Goal: Transaction & Acquisition: Purchase product/service

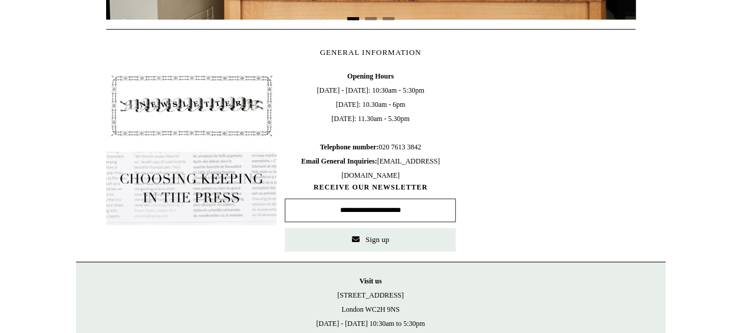
scroll to position [547, 0]
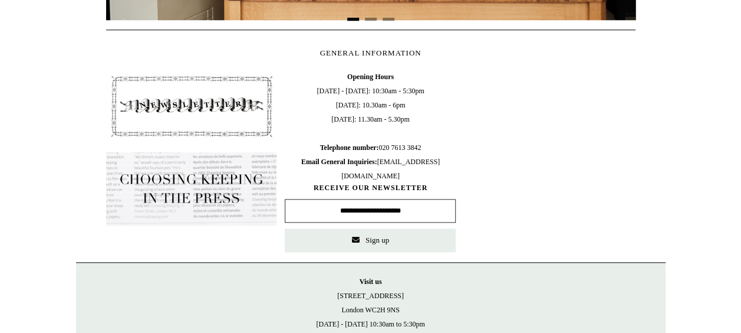
click at [373, 93] on span "Opening Hours Monday - Friday: 10:30am - 5:30pm Saturday: 10.30am - 6pm Sunday:…" at bounding box center [370, 126] width 171 height 113
drag, startPoint x: 430, startPoint y: 85, endPoint x: 368, endPoint y: 93, distance: 62.9
click at [368, 93] on span "Opening Hours Monday - Friday: 10:30am - 5:30pm Saturday: 10.30am - 6pm Sunday:…" at bounding box center [370, 126] width 171 height 113
click at [379, 91] on span "Opening Hours Monday - Friday: 10:30am - 5:30pm Saturday: 10.30am - 6pm Sunday:…" at bounding box center [370, 126] width 171 height 113
click at [433, 91] on span "Opening Hours Monday - Friday: 10:30am - 5:30pm Saturday: 10.30am - 6pm Sunday:…" at bounding box center [370, 126] width 171 height 113
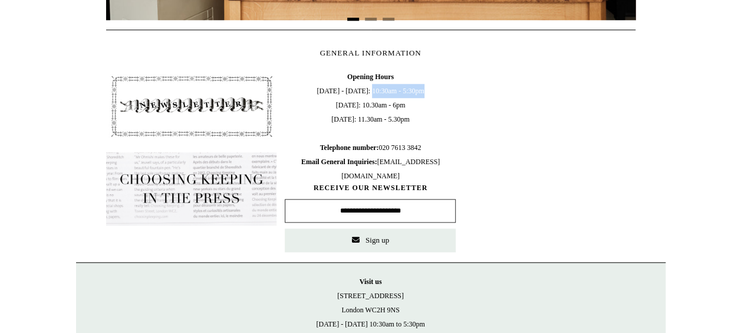
drag, startPoint x: 430, startPoint y: 90, endPoint x: 369, endPoint y: 91, distance: 60.7
click at [369, 91] on span "Opening Hours Monday - Friday: 10:30am - 5:30pm Saturday: 10.30am - 6pm Sunday:…" at bounding box center [370, 126] width 171 height 113
copy span "10:30am - 5:30pm"
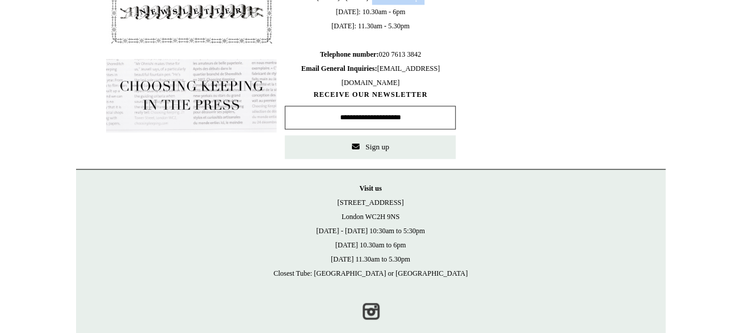
scroll to position [641, 0]
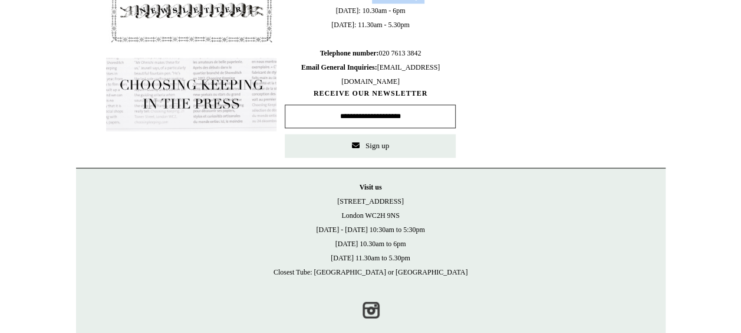
drag, startPoint x: 402, startPoint y: 211, endPoint x: 340, endPoint y: 200, distance: 63.4
click at [340, 200] on p "Visit us 21 Tower Street London WC2H 9NS Monday - Friday 10:30am to 5:30pm Satu…" at bounding box center [371, 229] width 566 height 99
click at [368, 210] on p "Visit us 21 Tower Street London WC2H 9NS Monday - Friday 10:30am to 5:30pm Satu…" at bounding box center [371, 229] width 566 height 99
drag, startPoint x: 412, startPoint y: 215, endPoint x: 342, endPoint y: 197, distance: 72.4
click at [342, 197] on p "Visit us 21 Tower Street London WC2H 9NS Monday - Friday 10:30am to 5:30pm Satu…" at bounding box center [371, 229] width 566 height 99
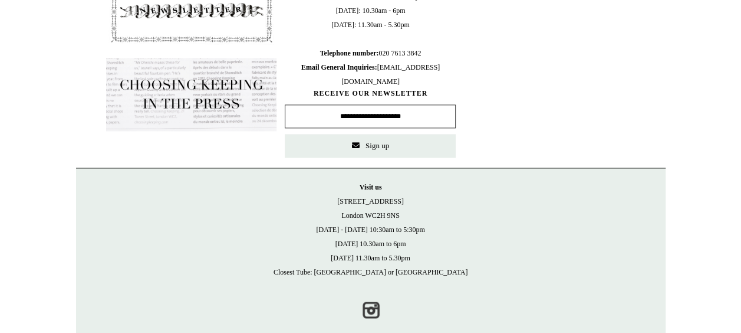
copy p "21 Tower Street London WC2H 9NS"
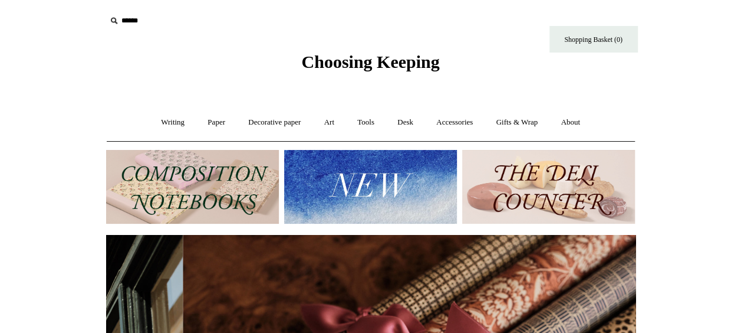
scroll to position [0, 1059]
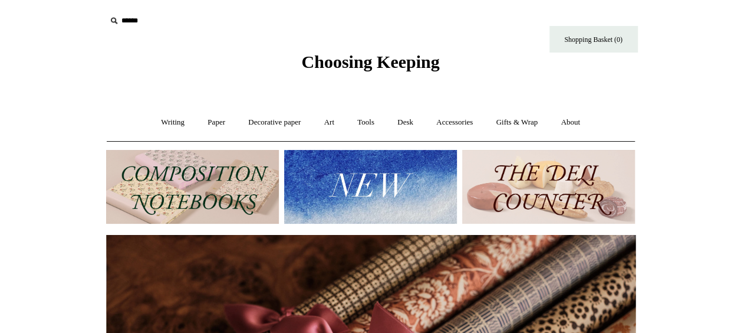
click at [574, 195] on img at bounding box center [548, 187] width 173 height 74
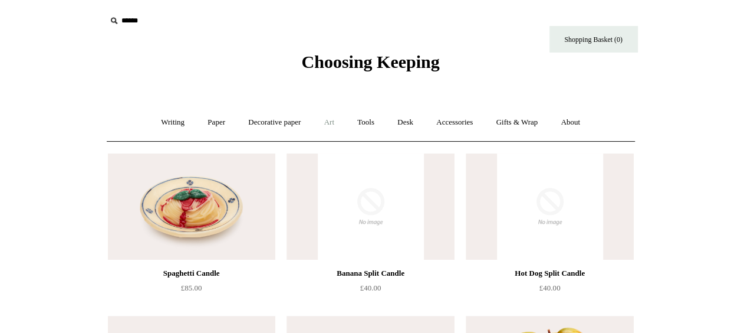
click at [323, 123] on link "Art +" at bounding box center [329, 122] width 31 height 31
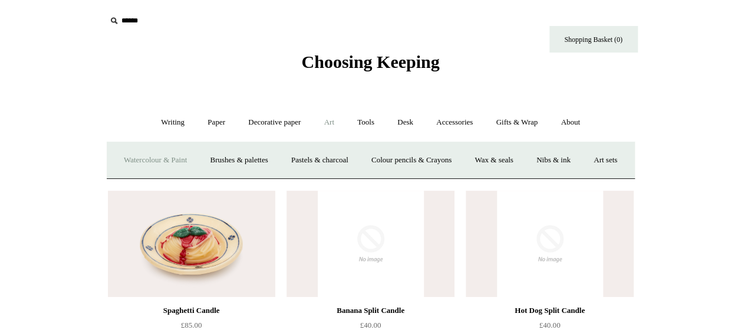
click at [184, 160] on link "Watercolour & Paint" at bounding box center [155, 159] width 84 height 31
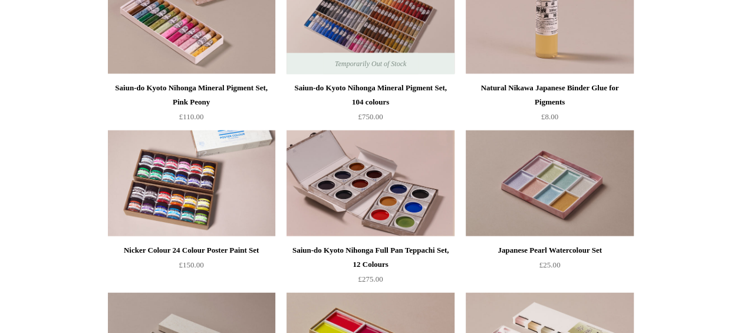
scroll to position [1321, 0]
click at [673, 285] on html "Menu Choosing Keeping * Shipping Information Shopping Basket (0) * ⤺ + +" at bounding box center [370, 229] width 741 height 3100
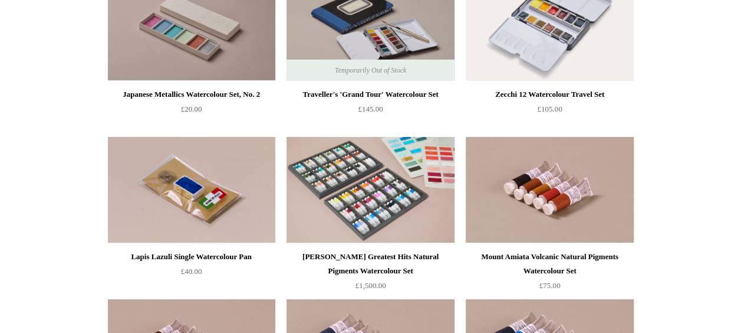
scroll to position [1963, 0]
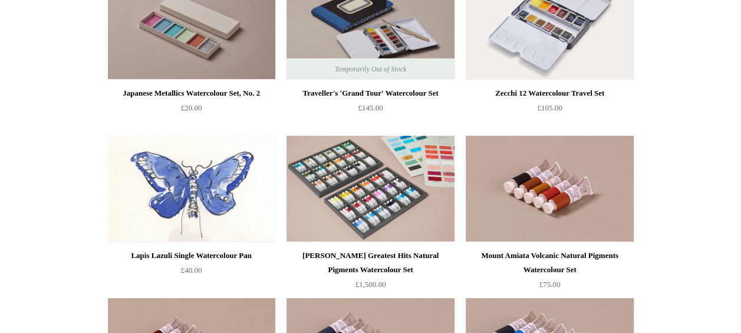
click at [184, 177] on img at bounding box center [191, 189] width 167 height 106
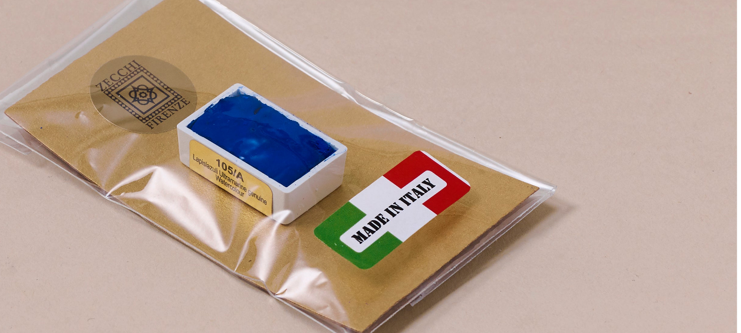
scroll to position [86, 0]
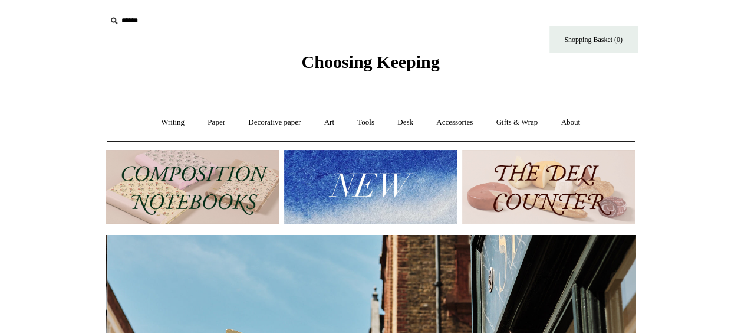
scroll to position [0, 529]
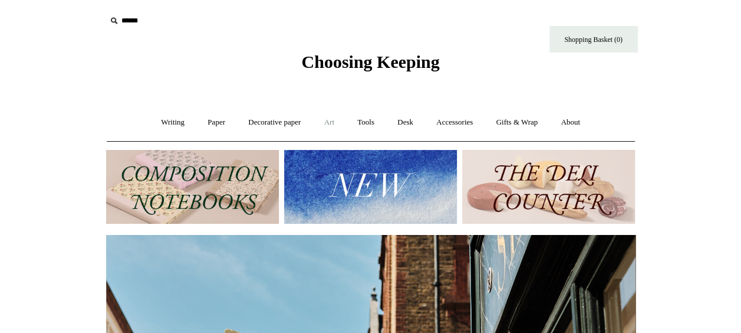
click at [330, 127] on link "Art +" at bounding box center [329, 122] width 31 height 31
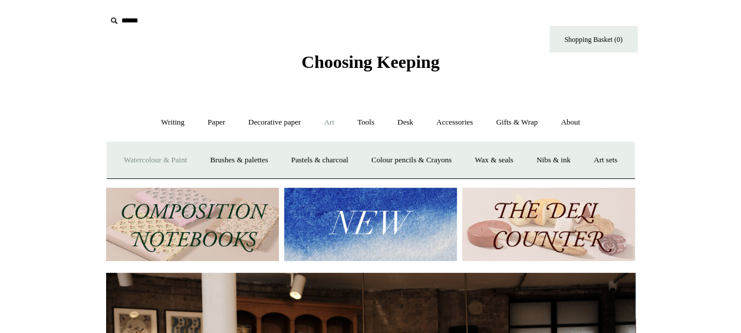
scroll to position [0, 0]
click at [256, 161] on link "Brushes & palettes" at bounding box center [238, 159] width 79 height 31
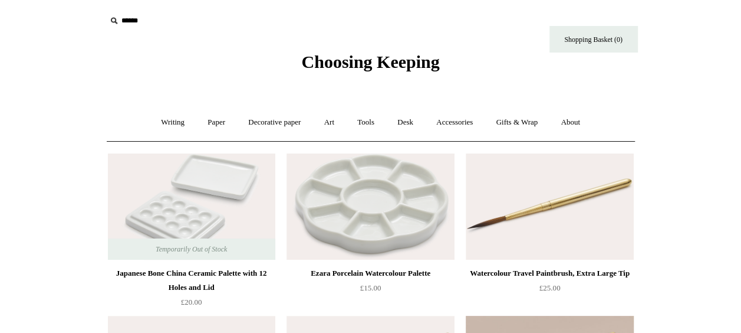
click at [132, 269] on div "Japanese Bone China Ceramic Palette with 12 Holes and Lid" at bounding box center [192, 280] width 162 height 28
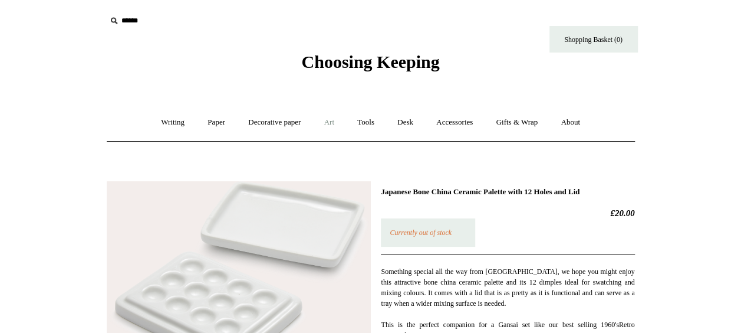
click at [325, 121] on link "Art +" at bounding box center [329, 122] width 31 height 31
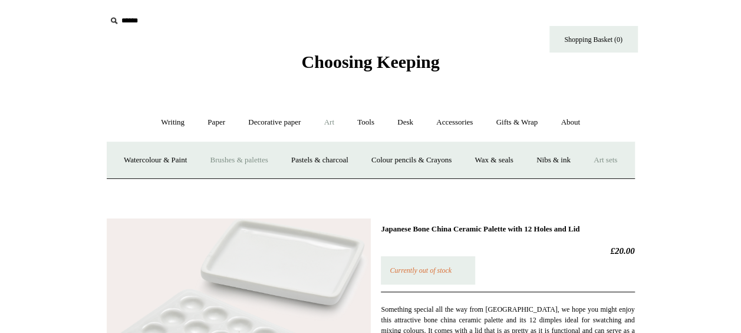
click at [583, 176] on link "Art sets" at bounding box center [605, 159] width 45 height 31
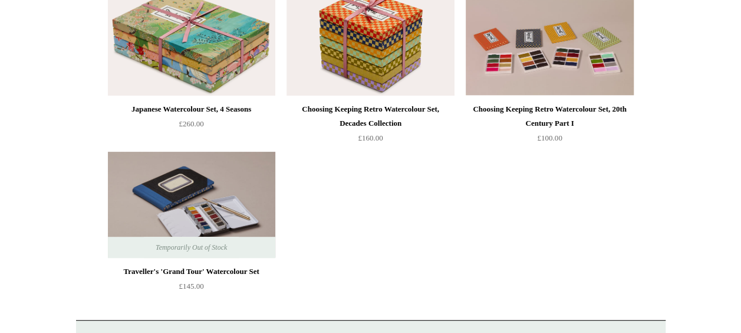
scroll to position [212, 0]
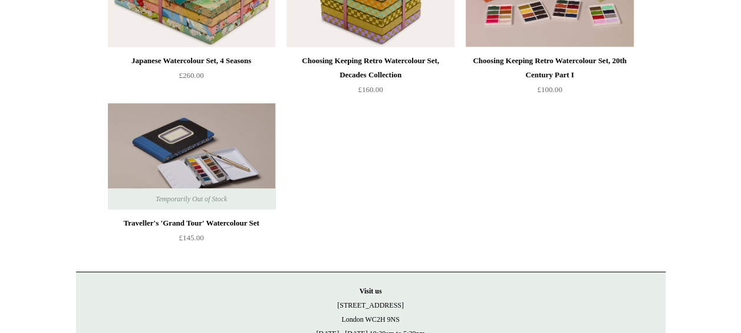
click at [196, 169] on img at bounding box center [191, 156] width 167 height 106
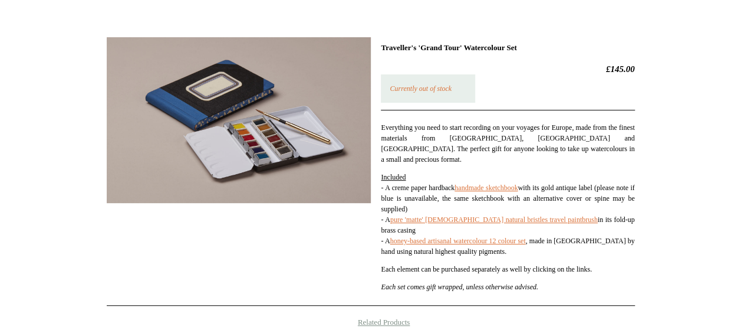
scroll to position [143, 0]
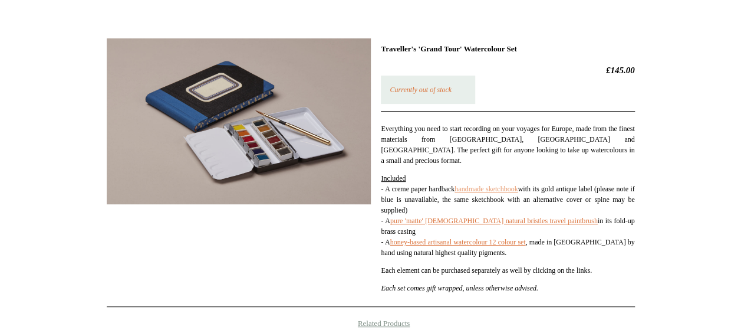
click at [518, 185] on link "handmade sketchbook" at bounding box center [486, 189] width 63 height 8
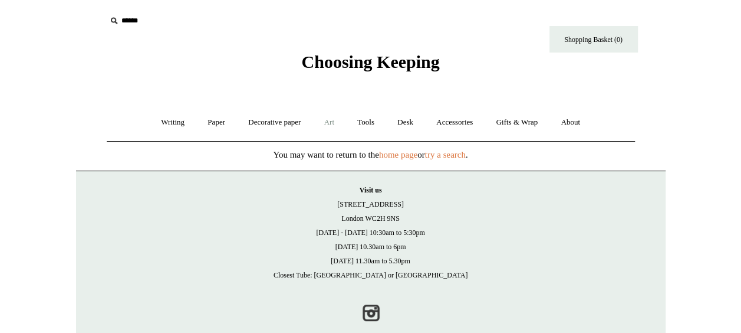
click at [324, 124] on link "Art +" at bounding box center [329, 122] width 31 height 31
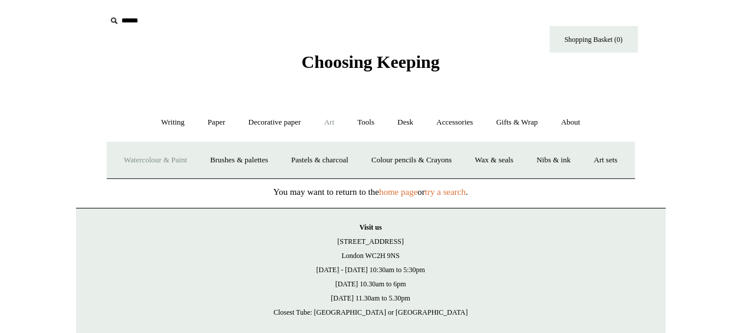
click at [189, 164] on link "Watercolour & Paint" at bounding box center [155, 159] width 84 height 31
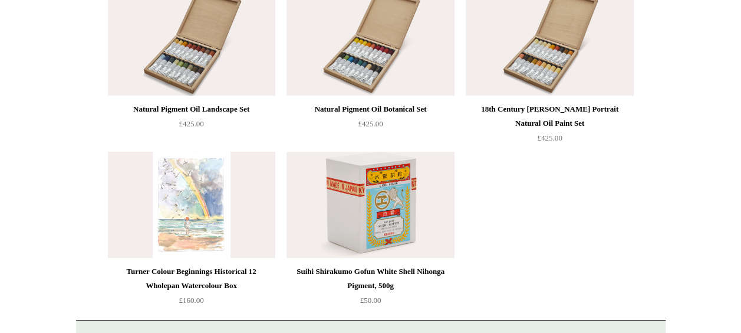
scroll to position [2594, 0]
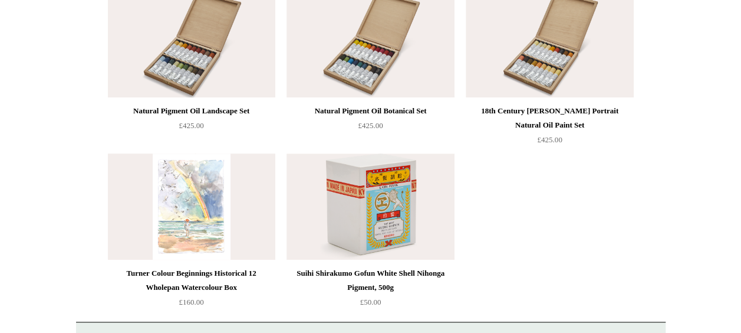
click at [177, 200] on img at bounding box center [191, 206] width 167 height 106
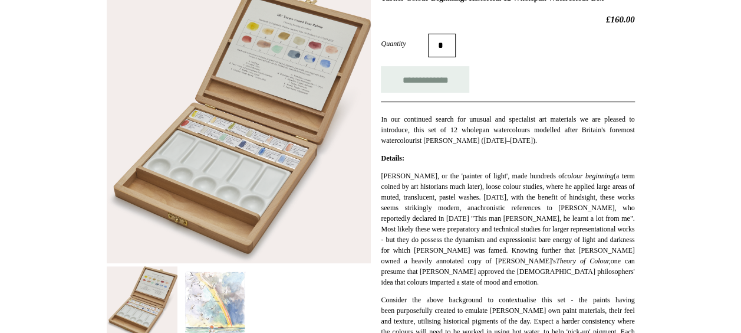
scroll to position [218, 0]
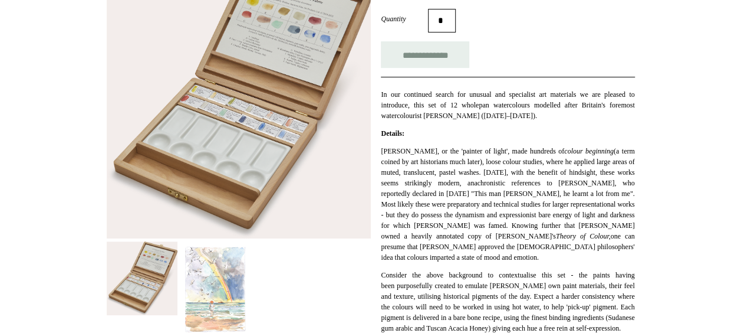
click at [221, 289] on img at bounding box center [215, 289] width 71 height 97
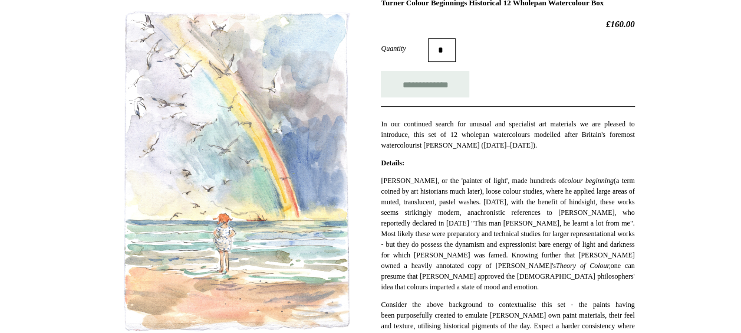
scroll to position [0, 0]
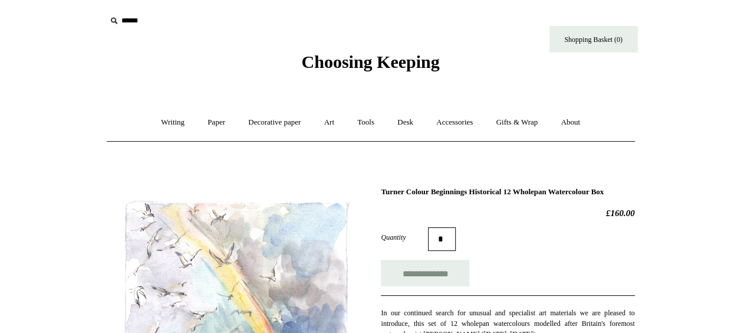
click at [114, 21] on icon at bounding box center [113, 20] width 13 height 13
click at [127, 20] on input "text" at bounding box center [178, 21] width 145 height 22
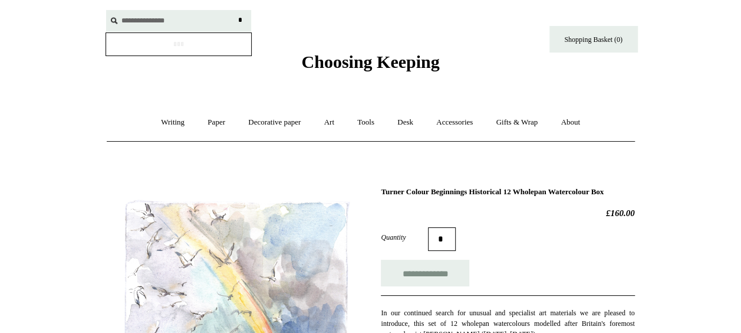
type input "**********"
click at [235, 10] on input "*" at bounding box center [241, 20] width 12 height 21
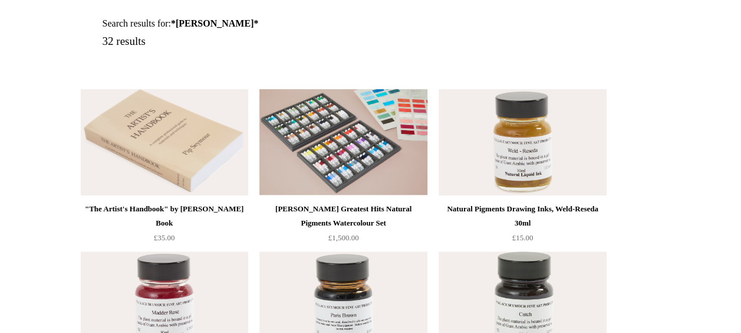
scroll to position [141, 0]
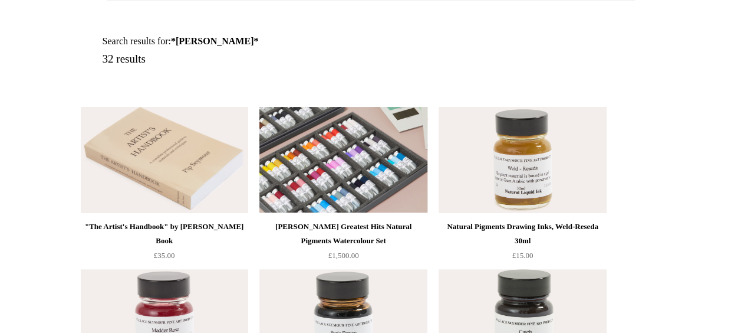
click at [351, 171] on img at bounding box center [342, 160] width 167 height 106
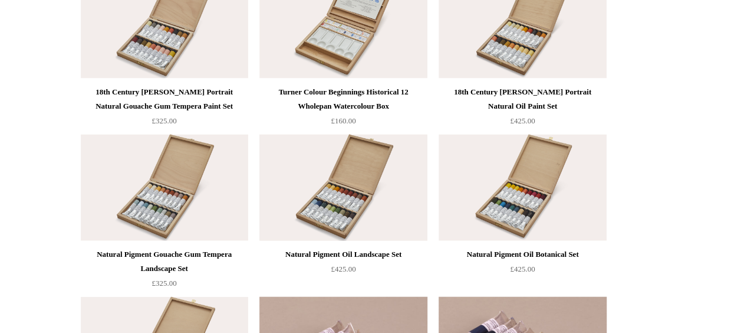
scroll to position [1226, 0]
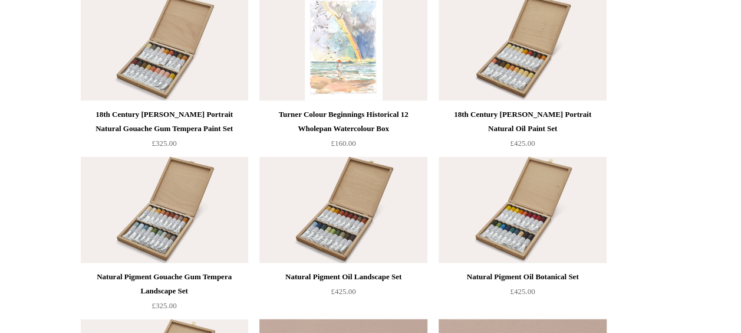
click at [348, 77] on img at bounding box center [342, 48] width 167 height 106
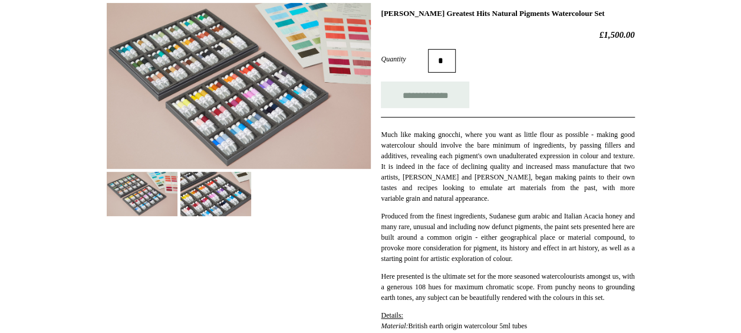
scroll to position [189, 0]
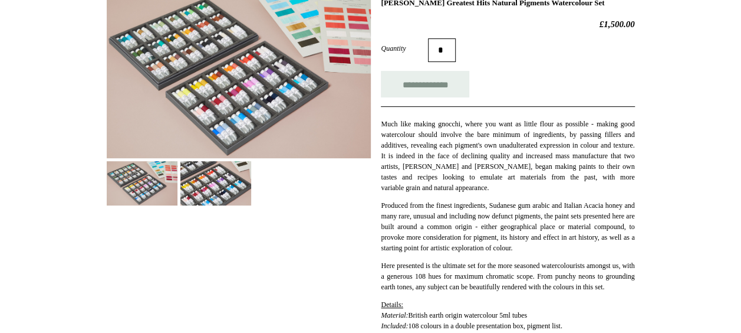
click at [198, 199] on img at bounding box center [215, 183] width 71 height 44
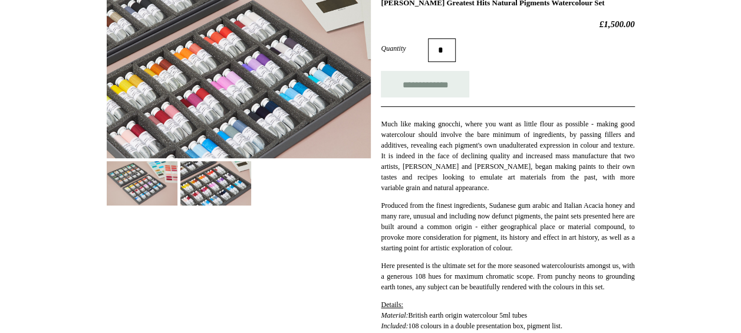
click at [251, 91] on img at bounding box center [239, 75] width 264 height 166
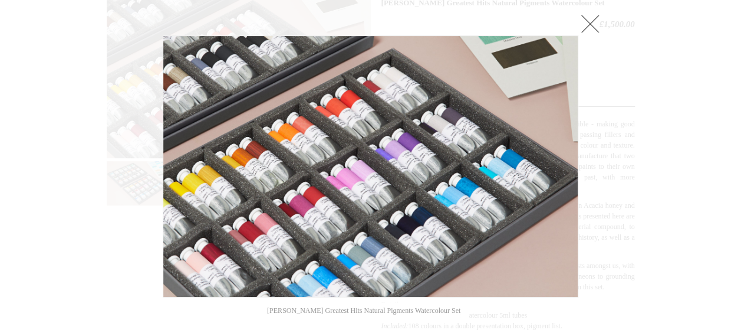
drag, startPoint x: 278, startPoint y: 0, endPoint x: 590, endPoint y: 22, distance: 313.2
click at [590, 22] on link at bounding box center [590, 24] width 24 height 24
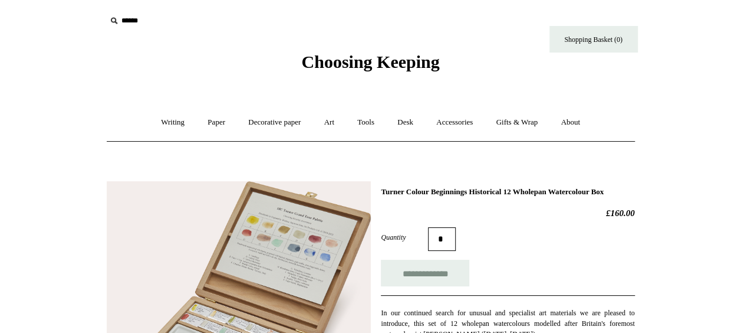
drag, startPoint x: 415, startPoint y: 202, endPoint x: 381, endPoint y: 192, distance: 35.5
click at [381, 192] on h1 "Turner Colour Beginnings Historical 12 Wholepan Watercolour Box" at bounding box center [508, 191] width 254 height 9
copy h1 "Turner Colour Beginnings Historical 12 Wholepan Watercolour Box"
click at [583, 277] on div "**********" at bounding box center [508, 272] width 254 height 27
click at [539, 266] on form "**********" at bounding box center [508, 256] width 254 height 59
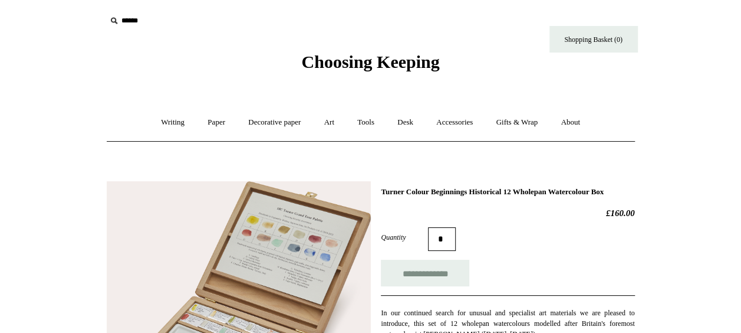
drag, startPoint x: 100, startPoint y: 0, endPoint x: 37, endPoint y: 96, distance: 114.5
click at [332, 124] on link "Art +" at bounding box center [329, 122] width 31 height 31
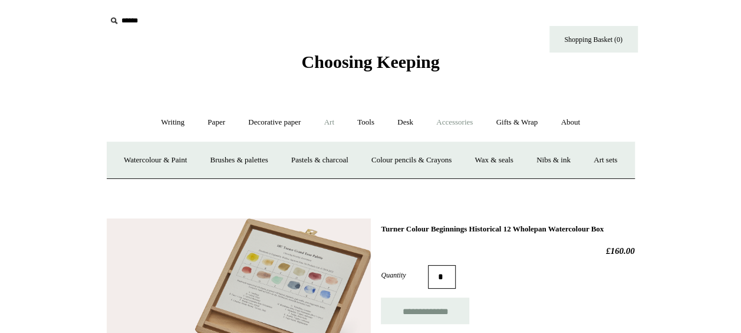
click at [455, 123] on link "Accessories +" at bounding box center [455, 122] width 58 height 31
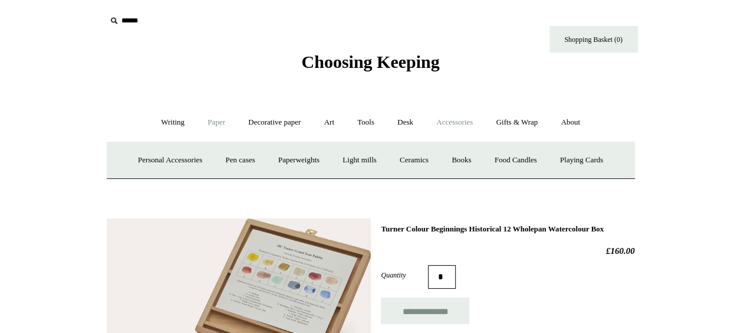
click at [215, 126] on link "Paper +" at bounding box center [216, 122] width 39 height 31
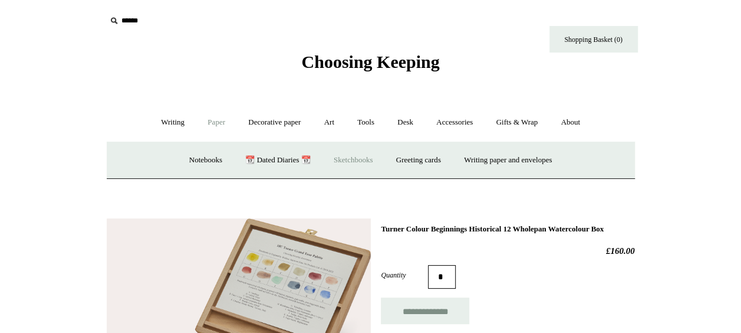
click at [370, 163] on link "Sketchbooks +" at bounding box center [353, 159] width 60 height 31
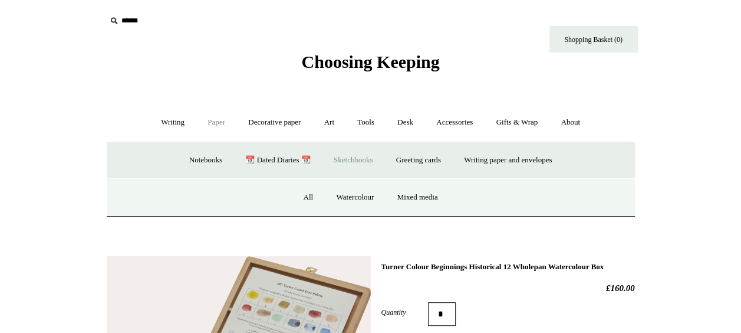
click at [347, 161] on link "Sketchbooks -" at bounding box center [353, 159] width 60 height 31
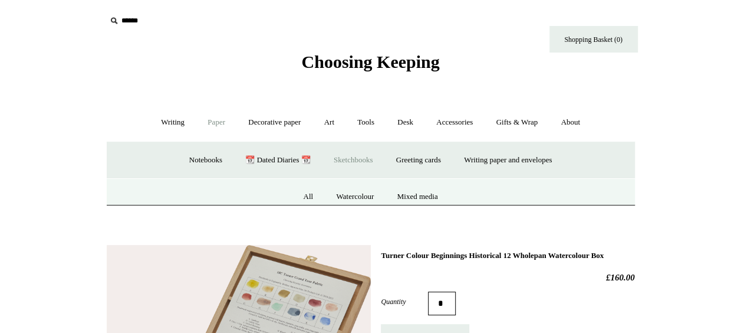
click at [347, 161] on link "Sketchbooks +" at bounding box center [353, 159] width 60 height 31
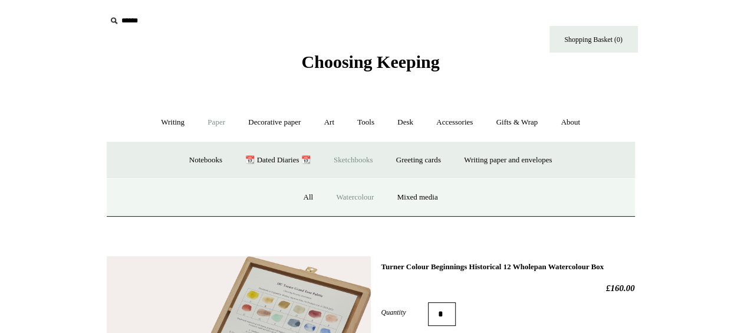
click at [351, 196] on link "Watercolour" at bounding box center [354, 197] width 59 height 31
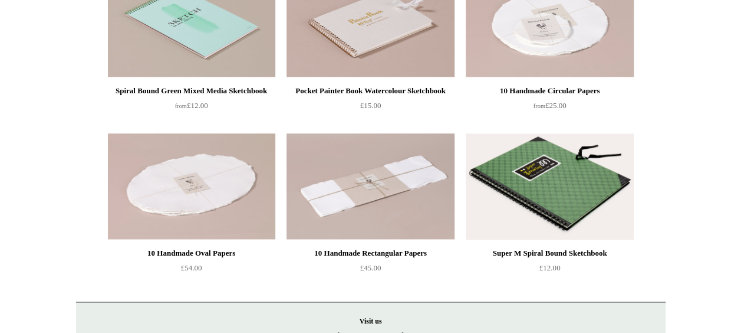
scroll to position [307, 0]
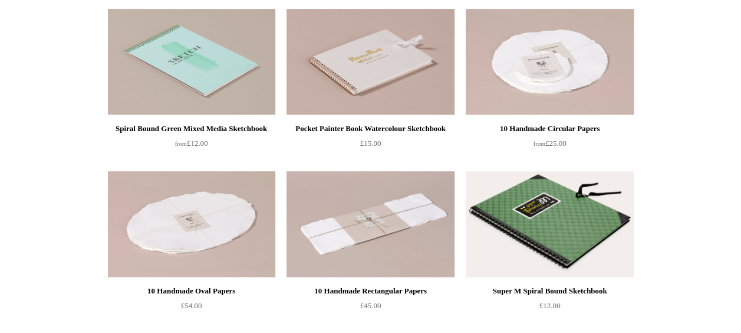
click at [521, 54] on img at bounding box center [549, 62] width 167 height 106
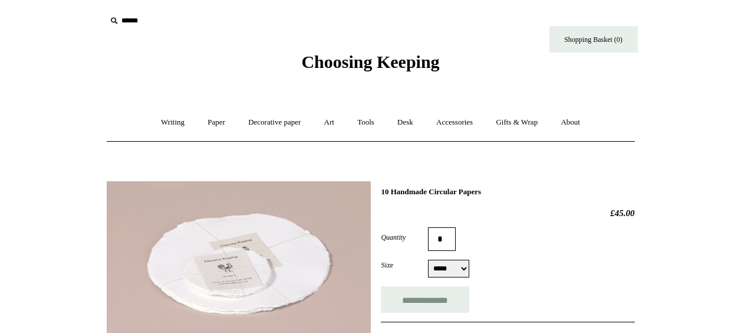
select select "*****"
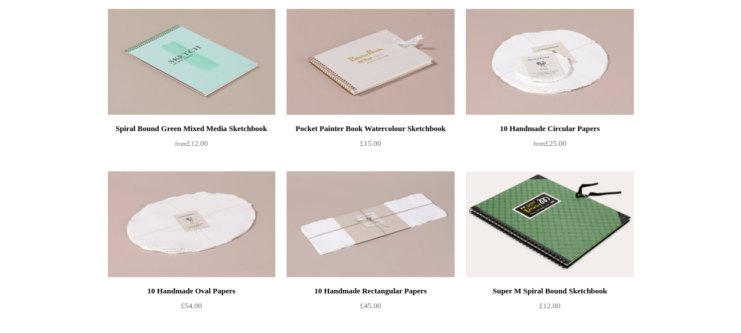
scroll to position [307, 0]
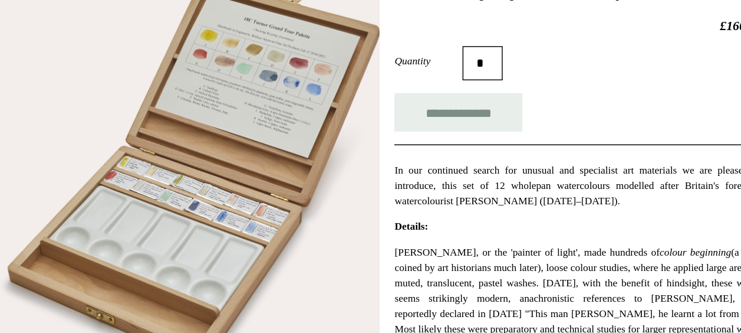
scroll to position [145, 0]
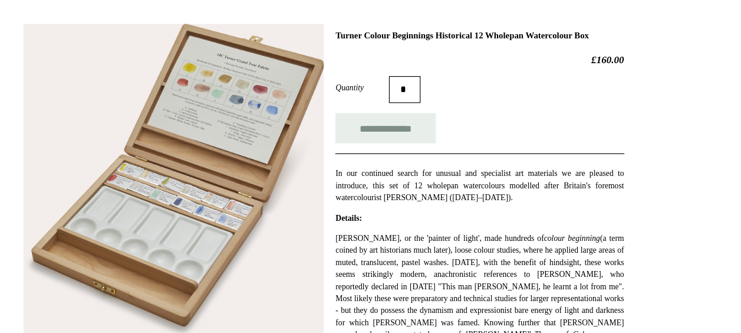
click at [150, 241] on img at bounding box center [239, 173] width 264 height 275
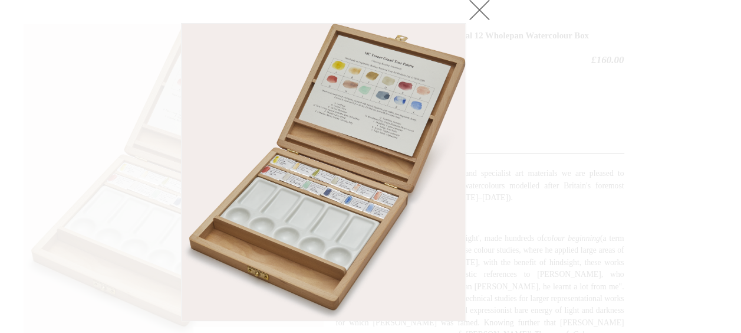
click at [512, 24] on link at bounding box center [508, 24] width 24 height 24
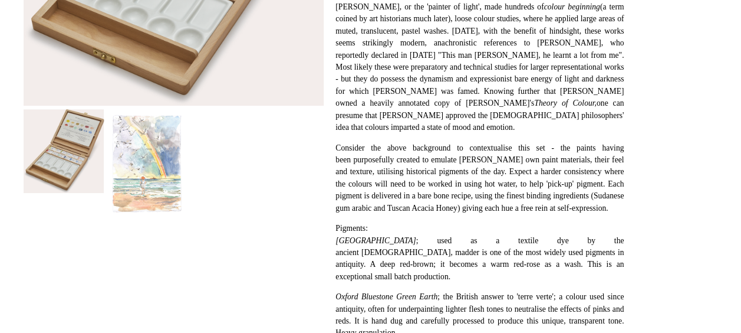
scroll to position [355, 0]
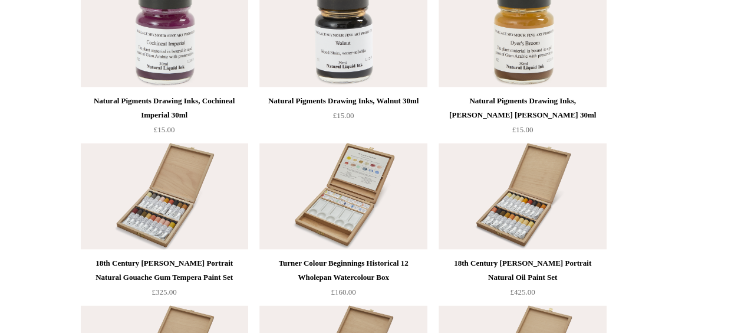
scroll to position [1081, 0]
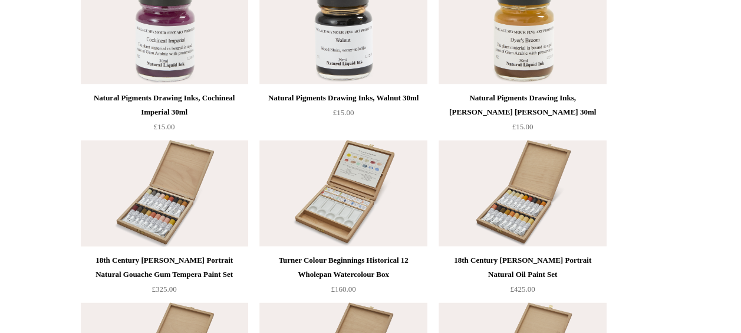
click at [146, 199] on img at bounding box center [164, 193] width 167 height 106
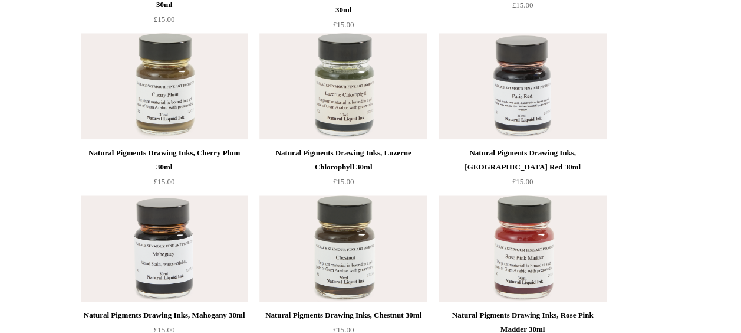
scroll to position [548, 0]
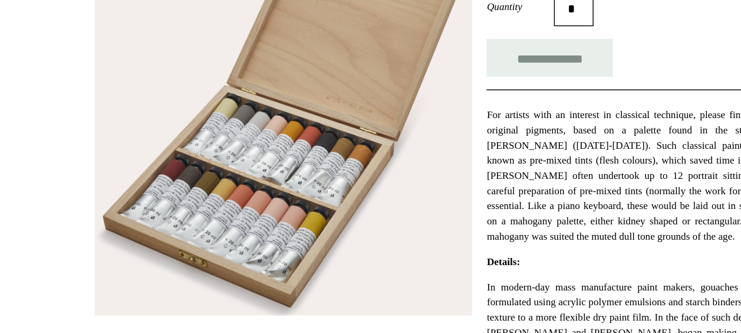
scroll to position [171, 0]
